Goal: Information Seeking & Learning: Learn about a topic

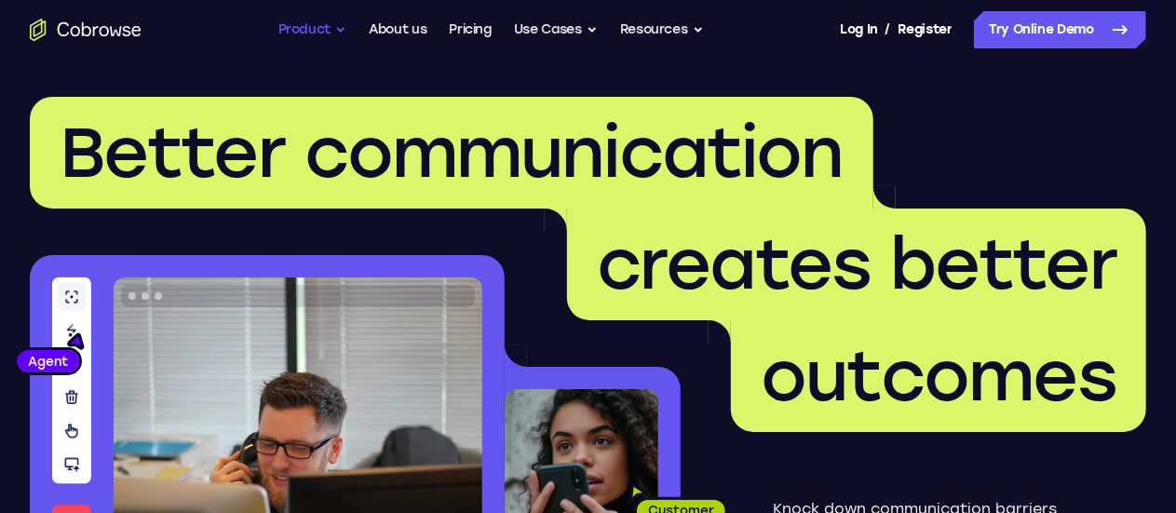
click at [322, 28] on button "Product" at bounding box center [312, 29] width 69 height 37
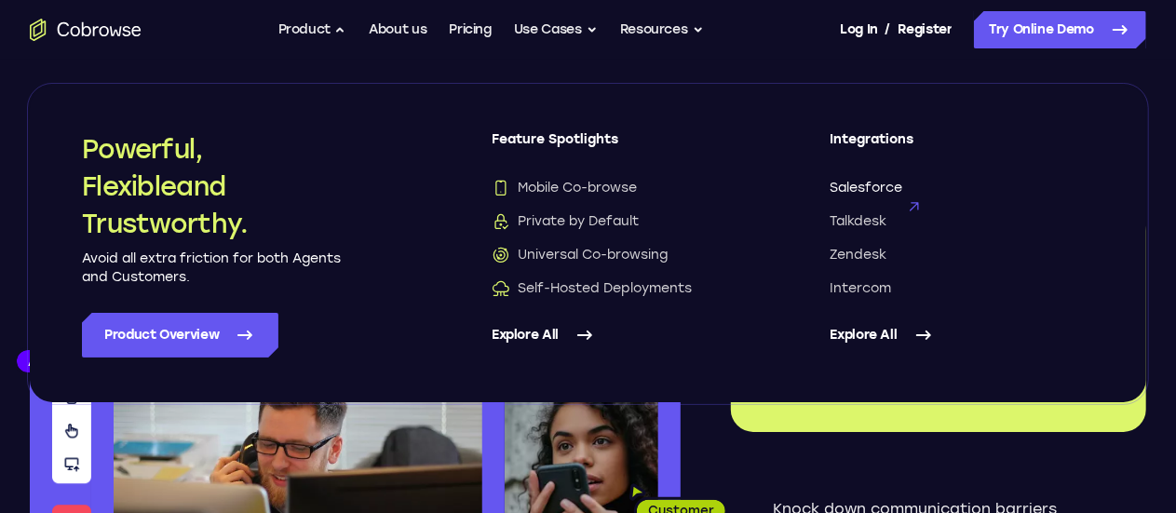
click at [868, 187] on span "Salesforce" at bounding box center [866, 188] width 73 height 19
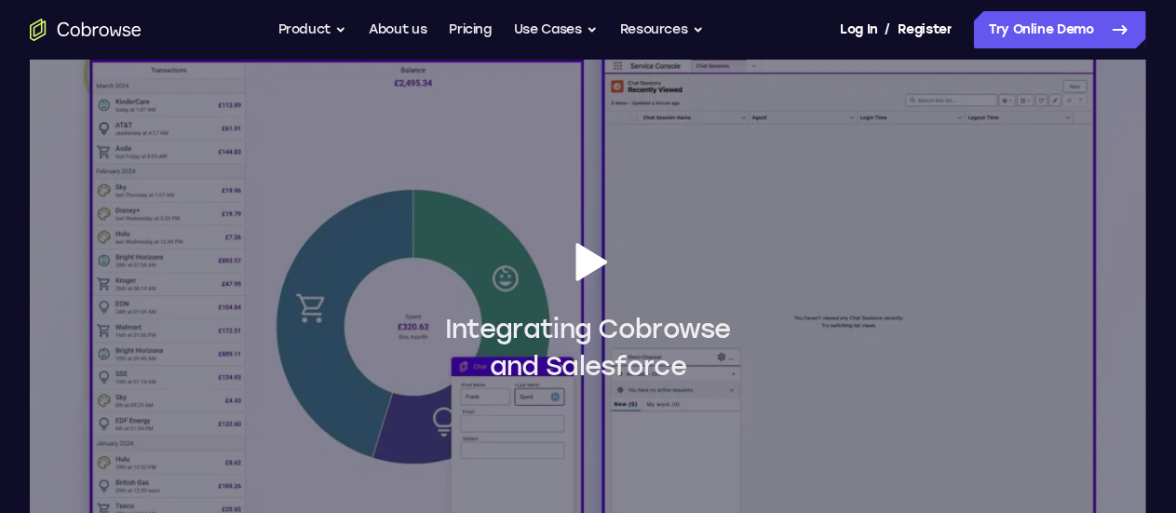
scroll to position [1676, 0]
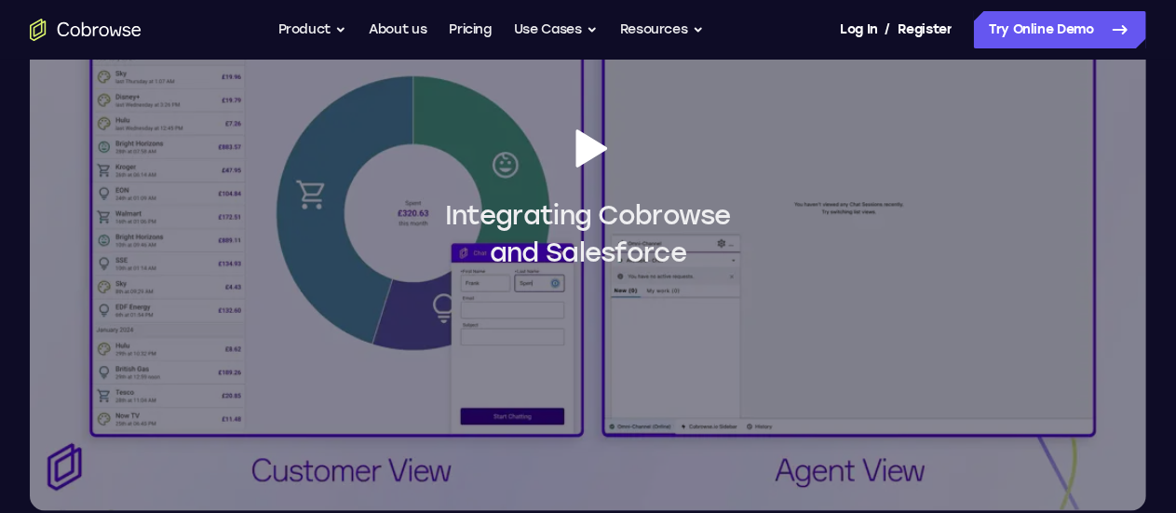
click at [584, 168] on icon at bounding box center [591, 148] width 32 height 38
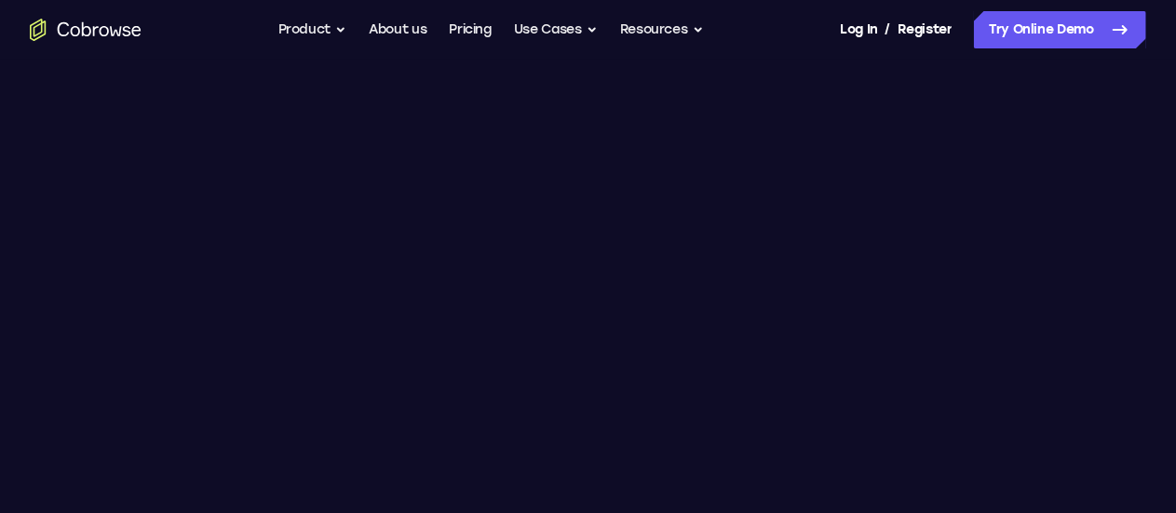
scroll to position [1583, 0]
click at [322, 39] on button "Product" at bounding box center [312, 29] width 69 height 37
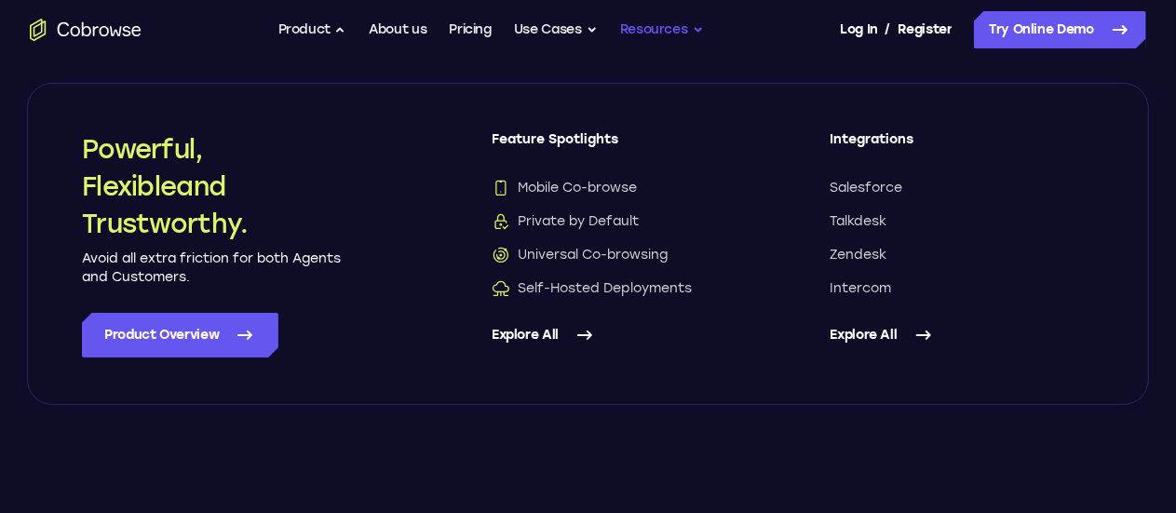
click at [704, 31] on button "Resources" at bounding box center [662, 29] width 84 height 37
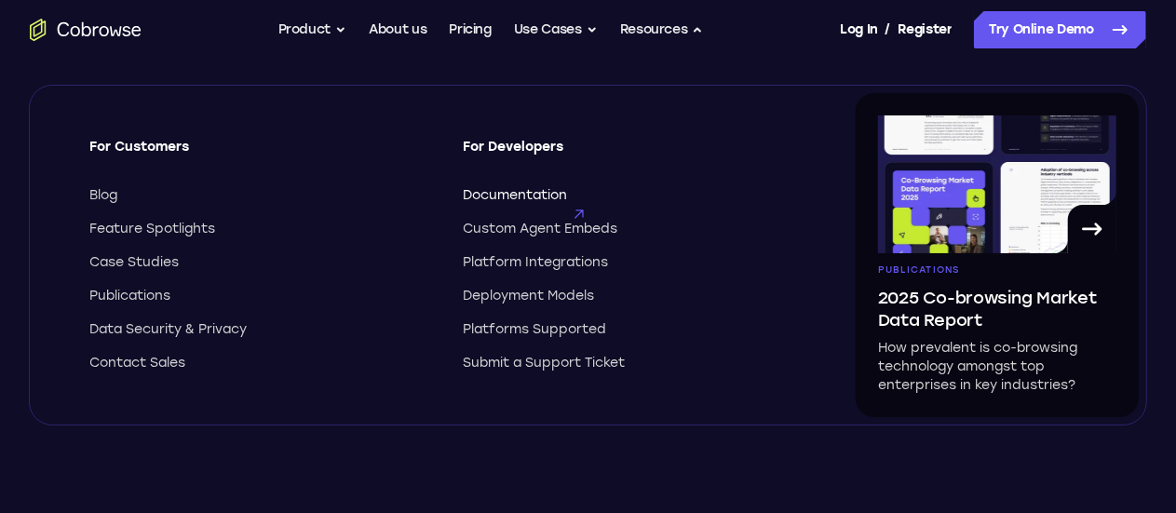
scroll to position [1490, 0]
click at [547, 297] on span "Deployment Models" at bounding box center [529, 296] width 131 height 19
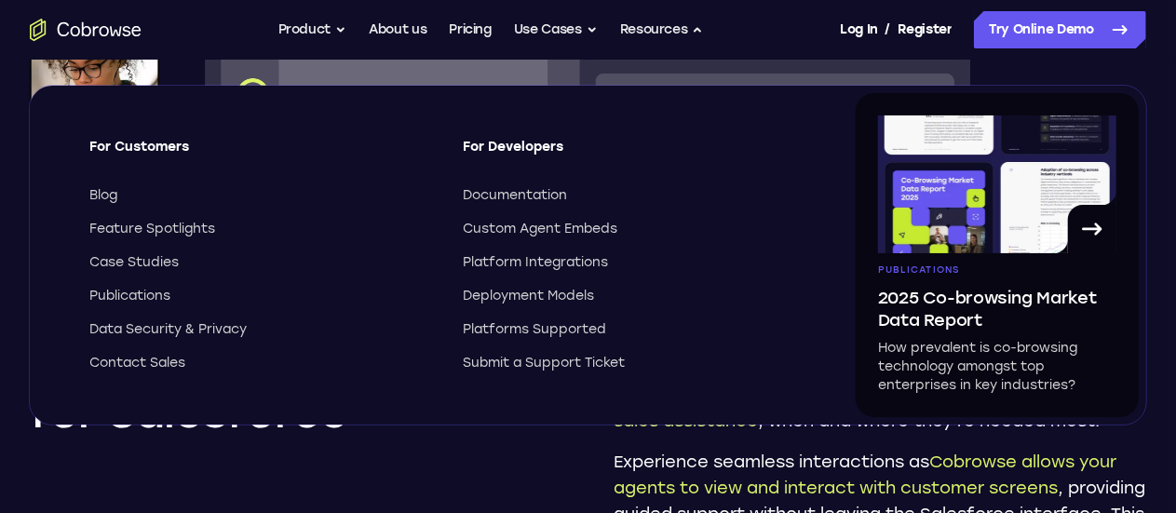
scroll to position [0, 0]
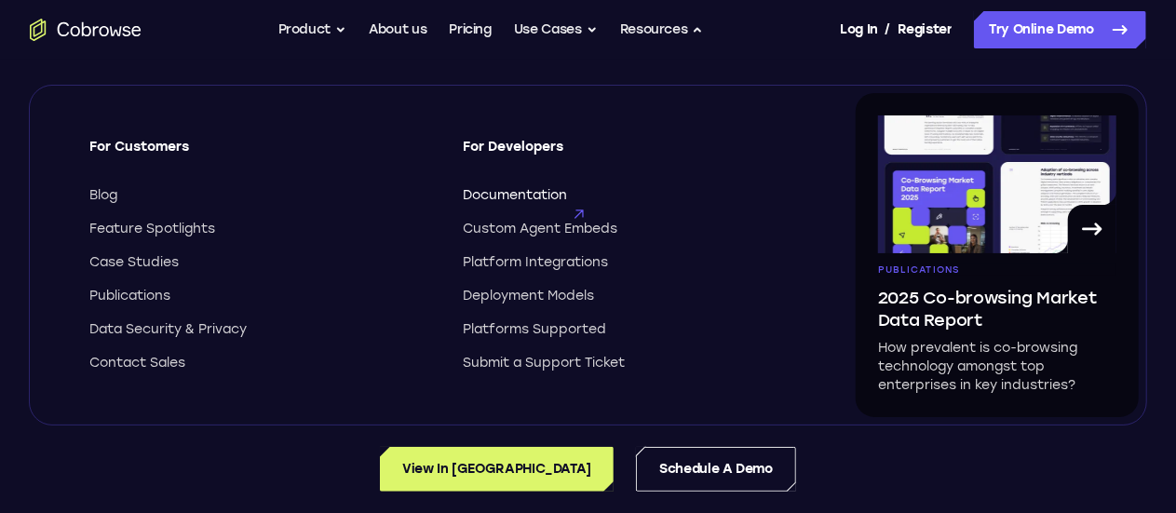
click at [491, 196] on span "Documentation" at bounding box center [516, 195] width 104 height 19
